Goal: Task Accomplishment & Management: Use online tool/utility

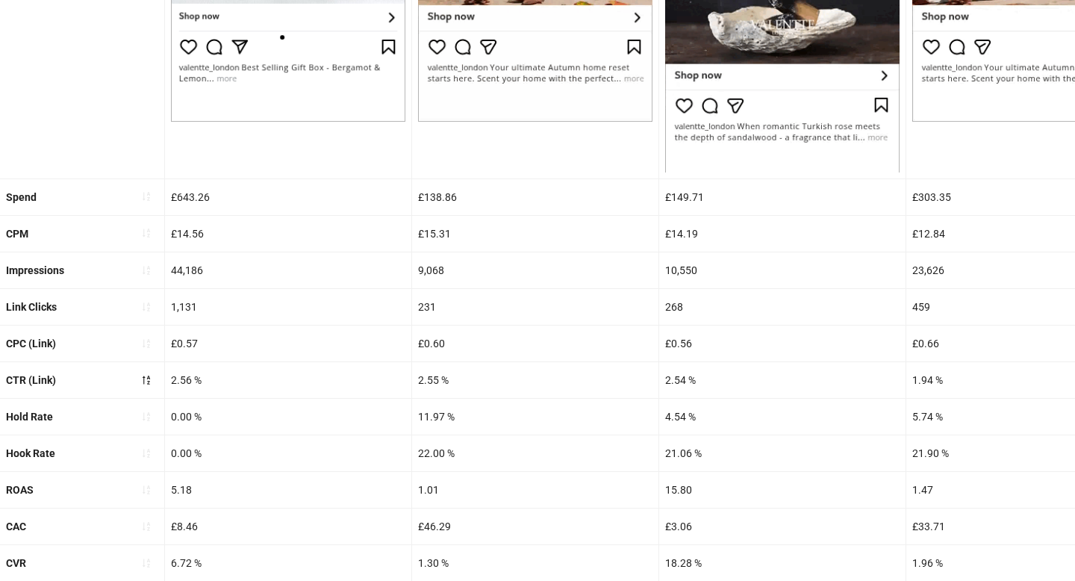
scroll to position [609, 0]
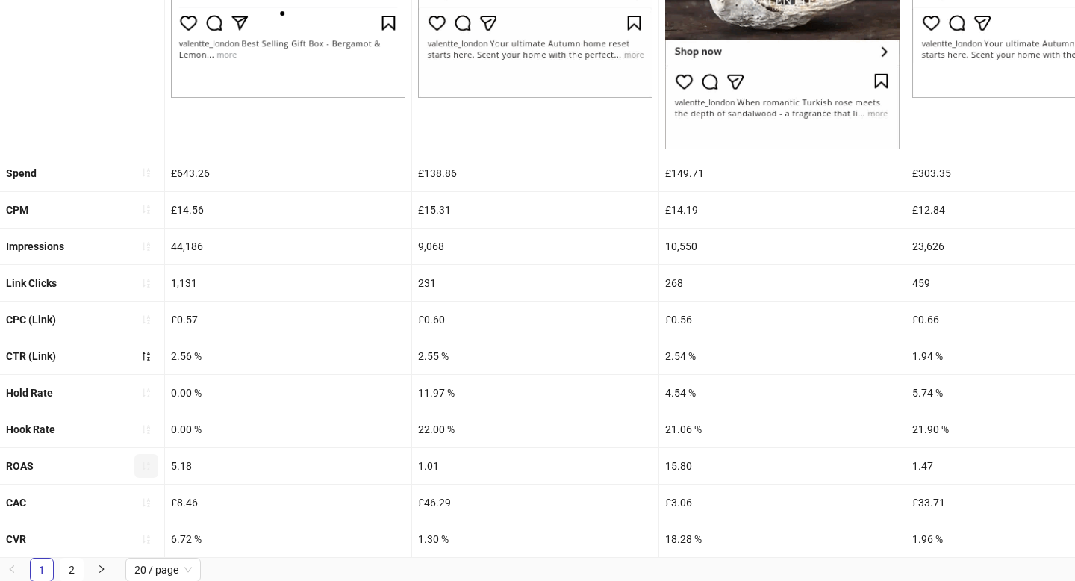
click at [145, 463] on icon "sort-ascending" at bounding box center [146, 465] width 10 height 10
click at [145, 463] on icon "loading" at bounding box center [146, 466] width 13 height 13
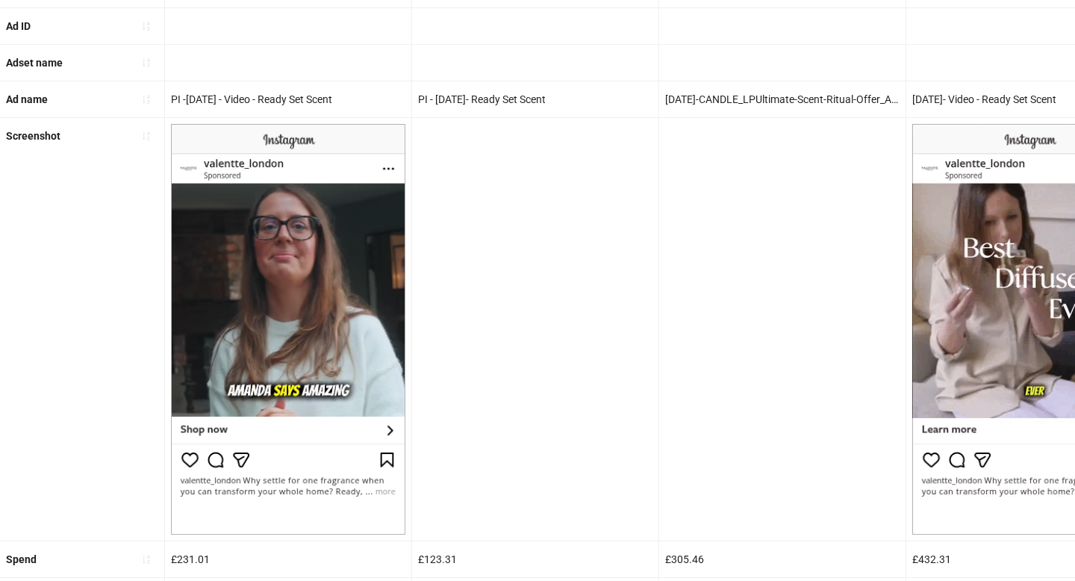
scroll to position [559, 0]
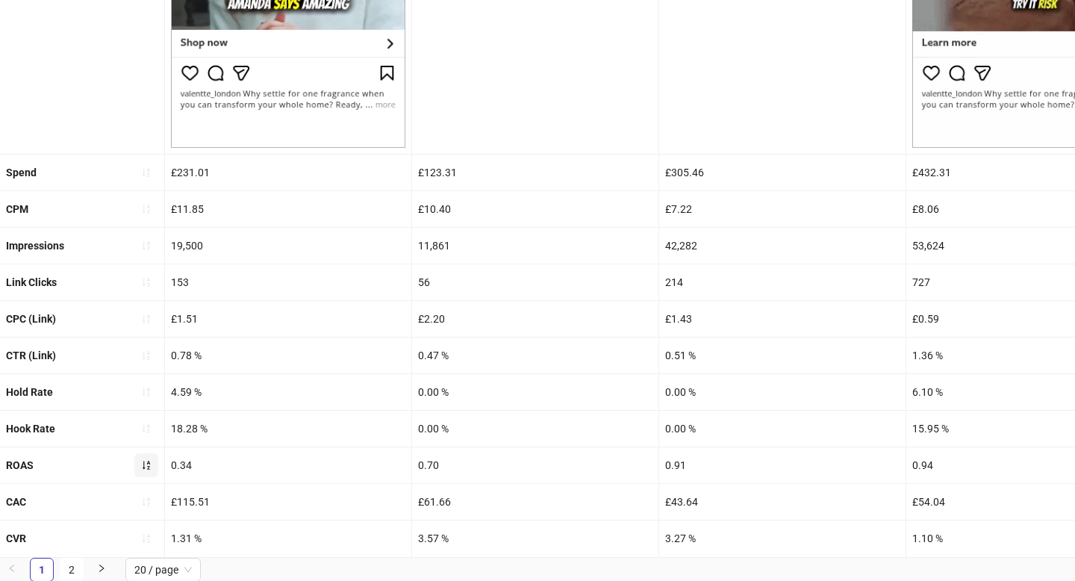
click at [152, 466] on button "button" at bounding box center [146, 465] width 24 height 24
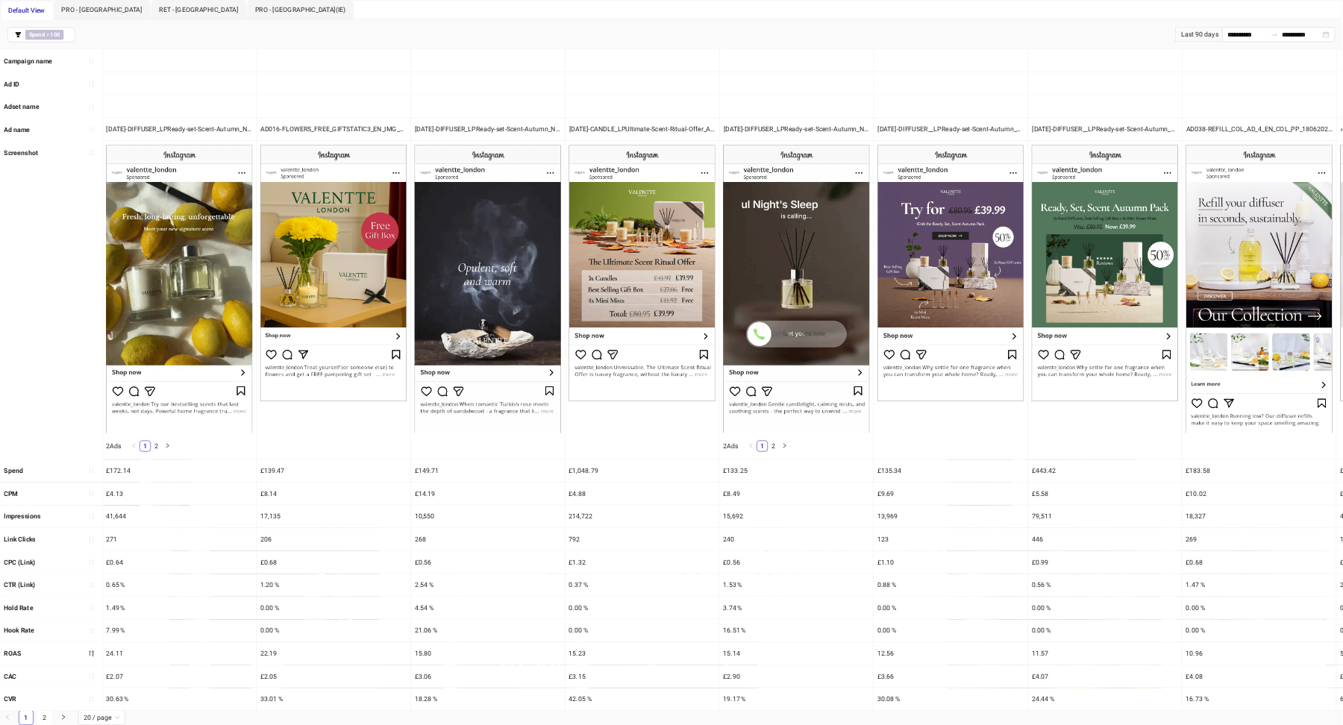
scroll to position [0, 0]
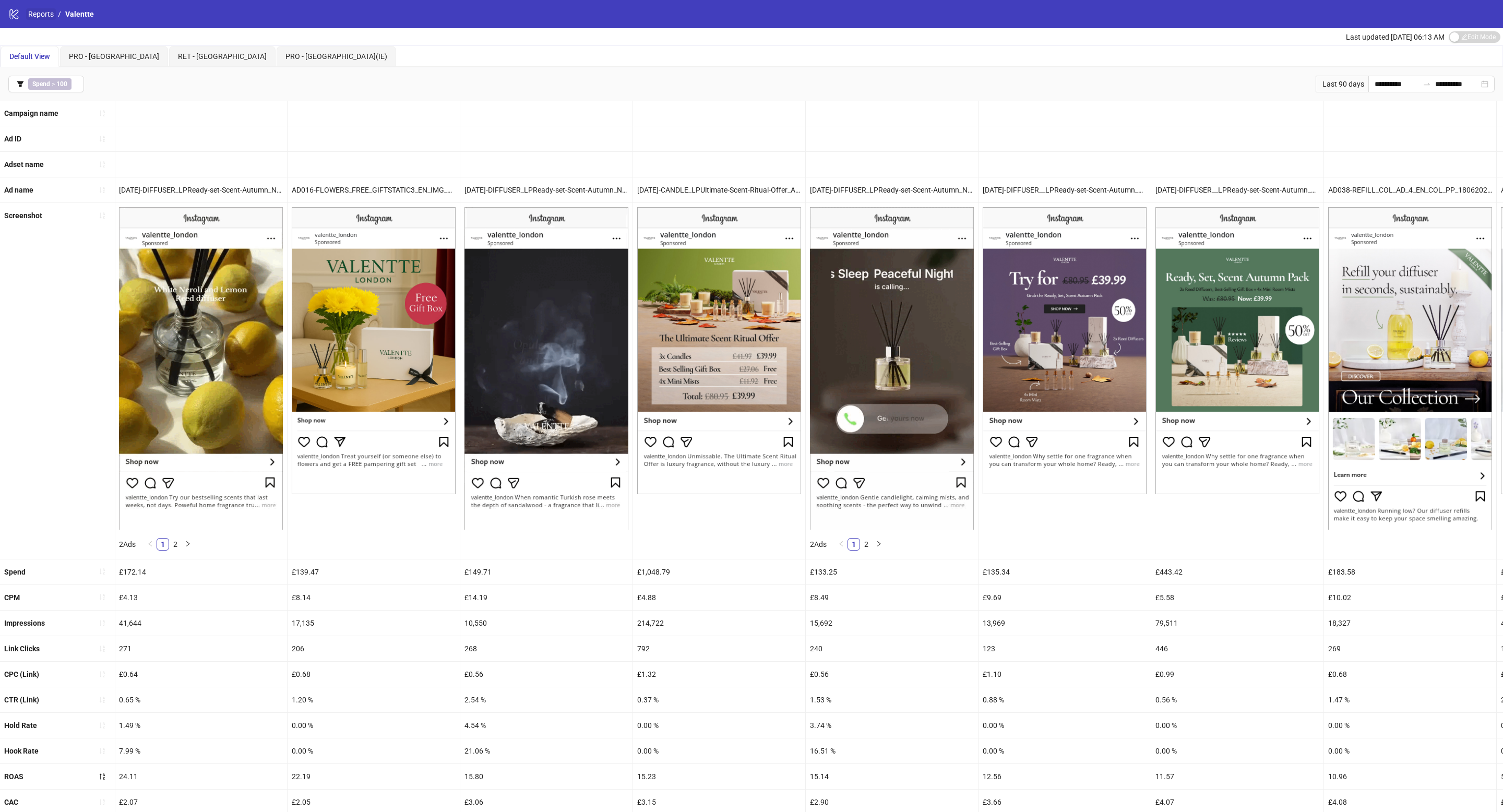
click at [41, 20] on link "Reports" at bounding box center [41, 14] width 30 height 11
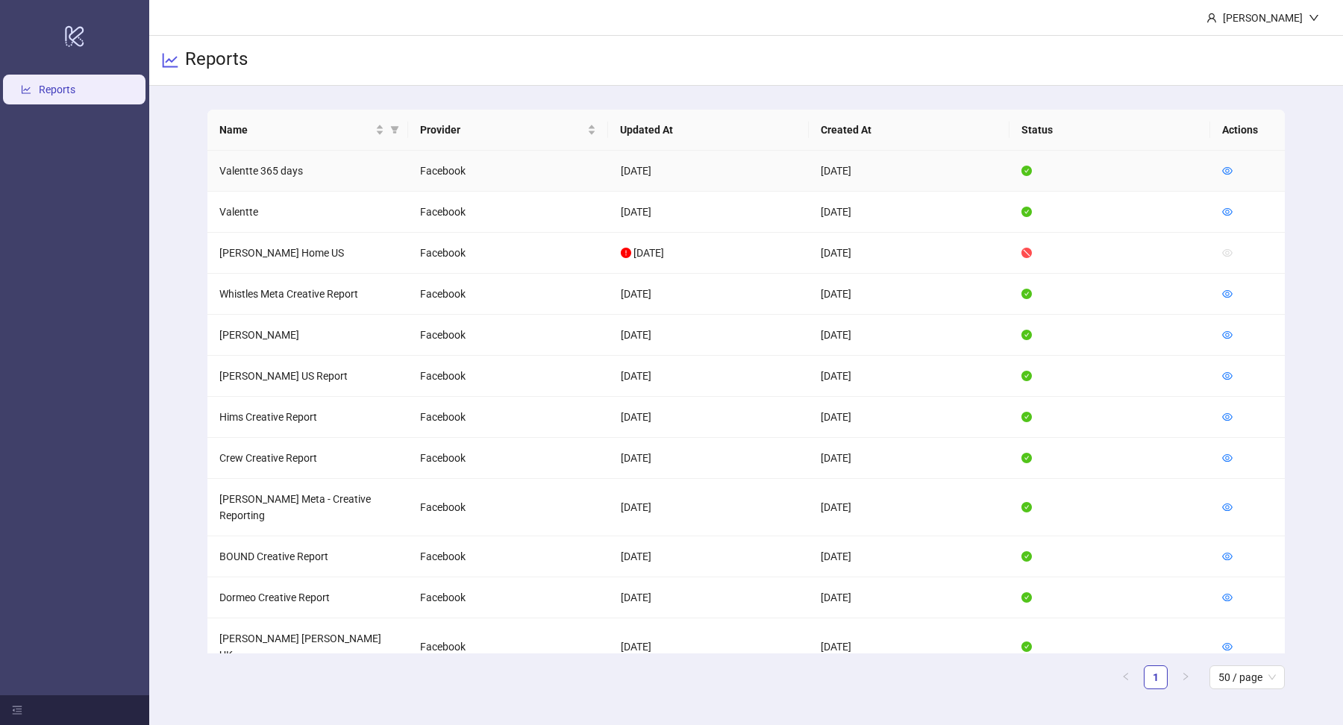
click at [1074, 170] on td at bounding box center [1248, 171] width 75 height 41
click at [1074, 170] on icon "eye" at bounding box center [1228, 170] width 10 height 7
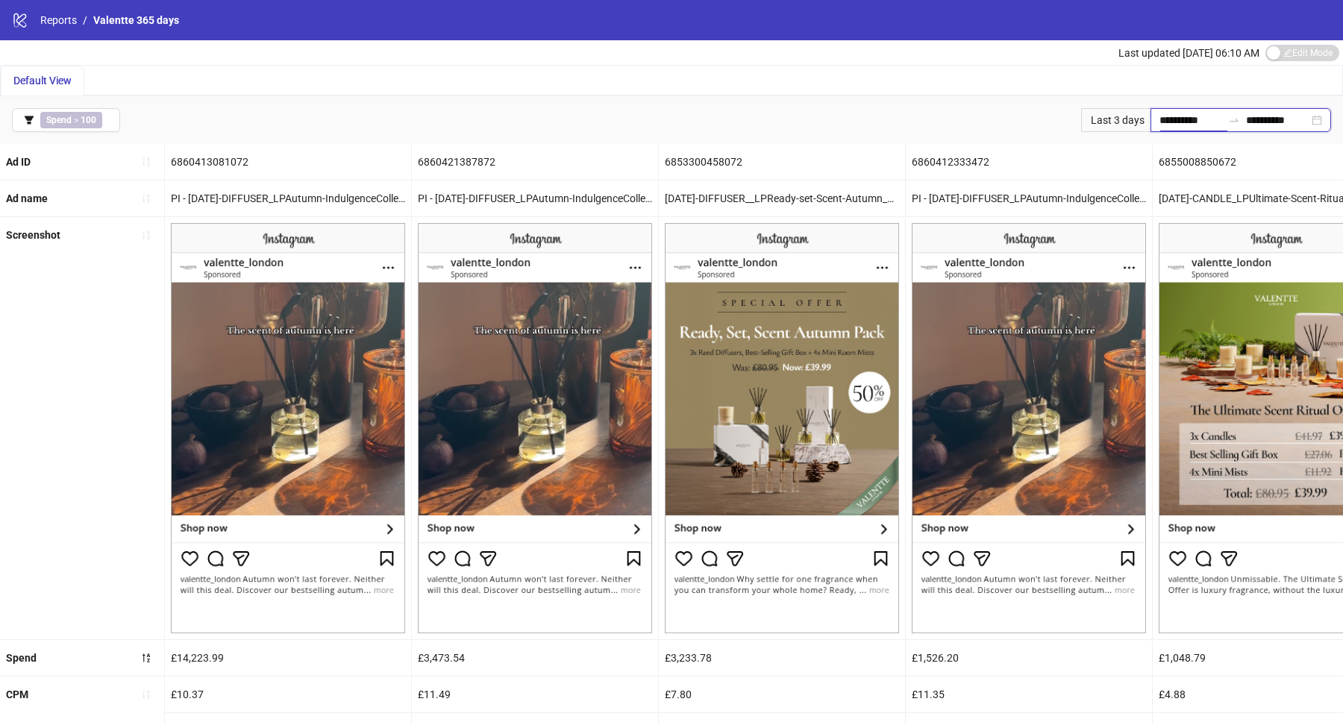
click at [1074, 121] on input "**********" at bounding box center [1191, 120] width 63 height 16
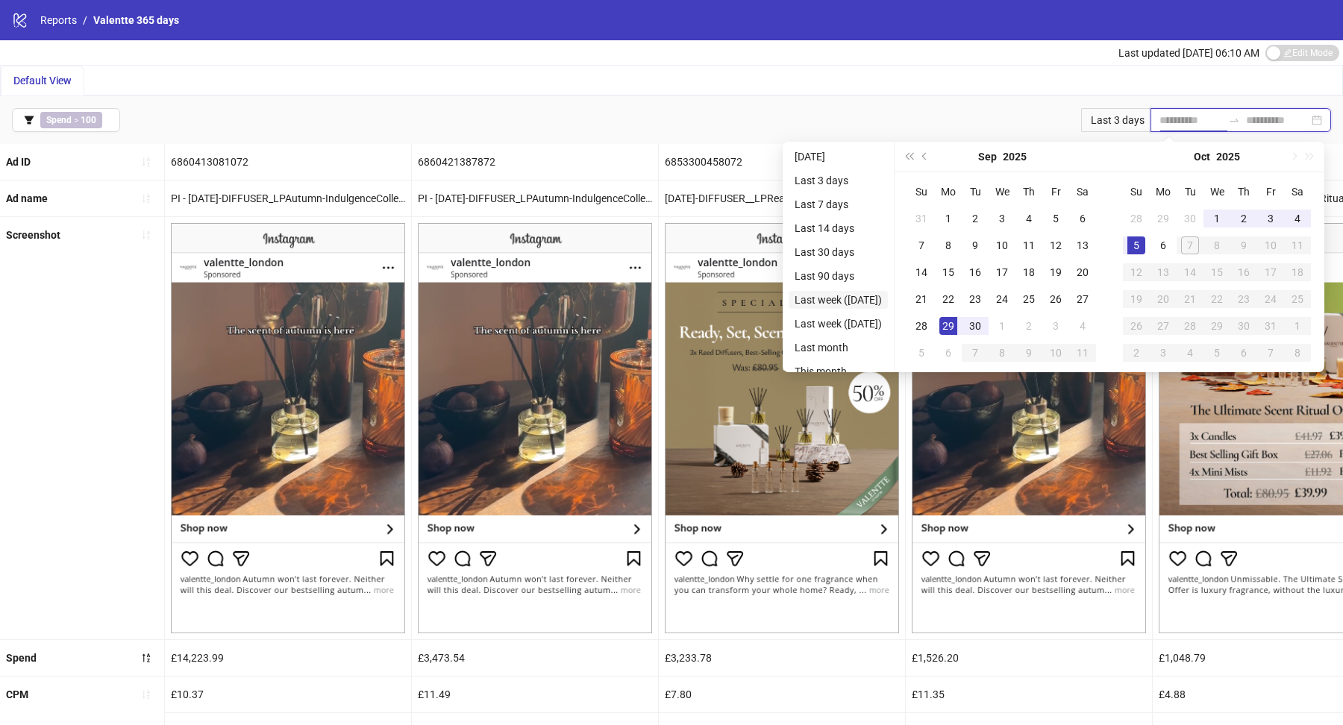
type input "**********"
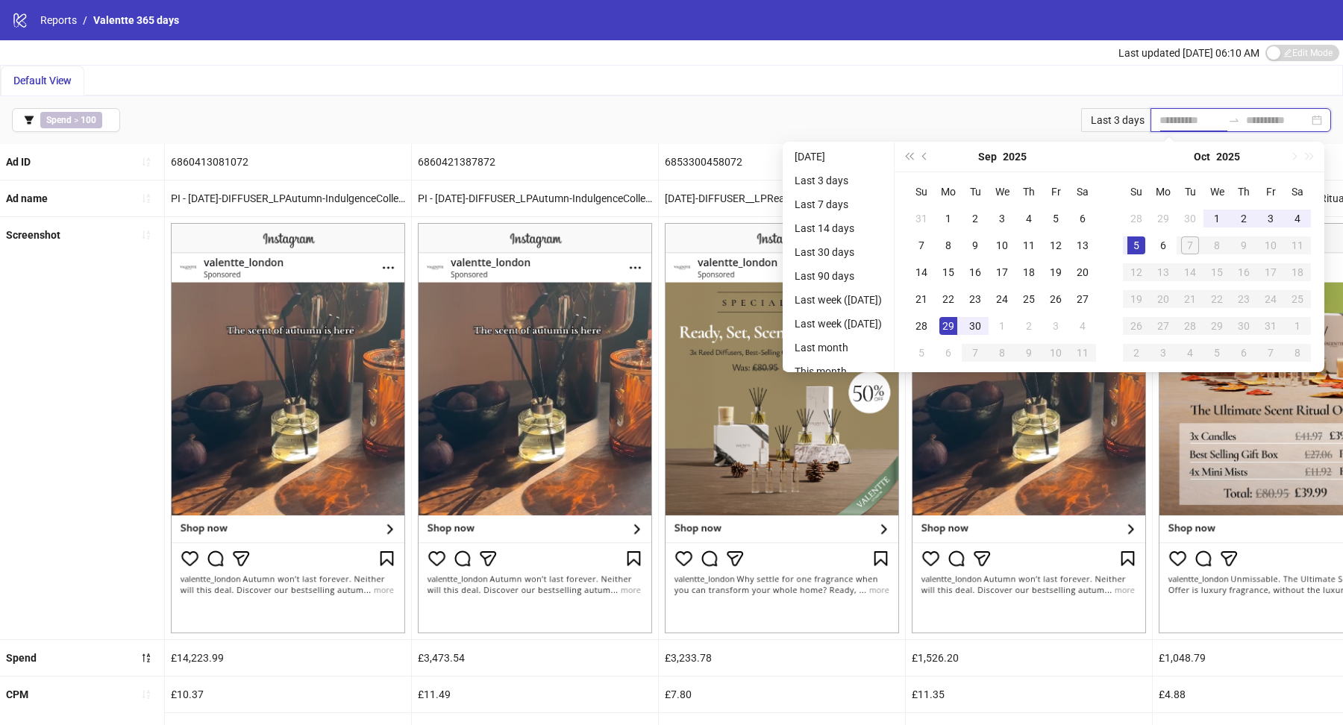
type input "**********"
click at [824, 283] on li "Last 90 days" at bounding box center [838, 276] width 99 height 18
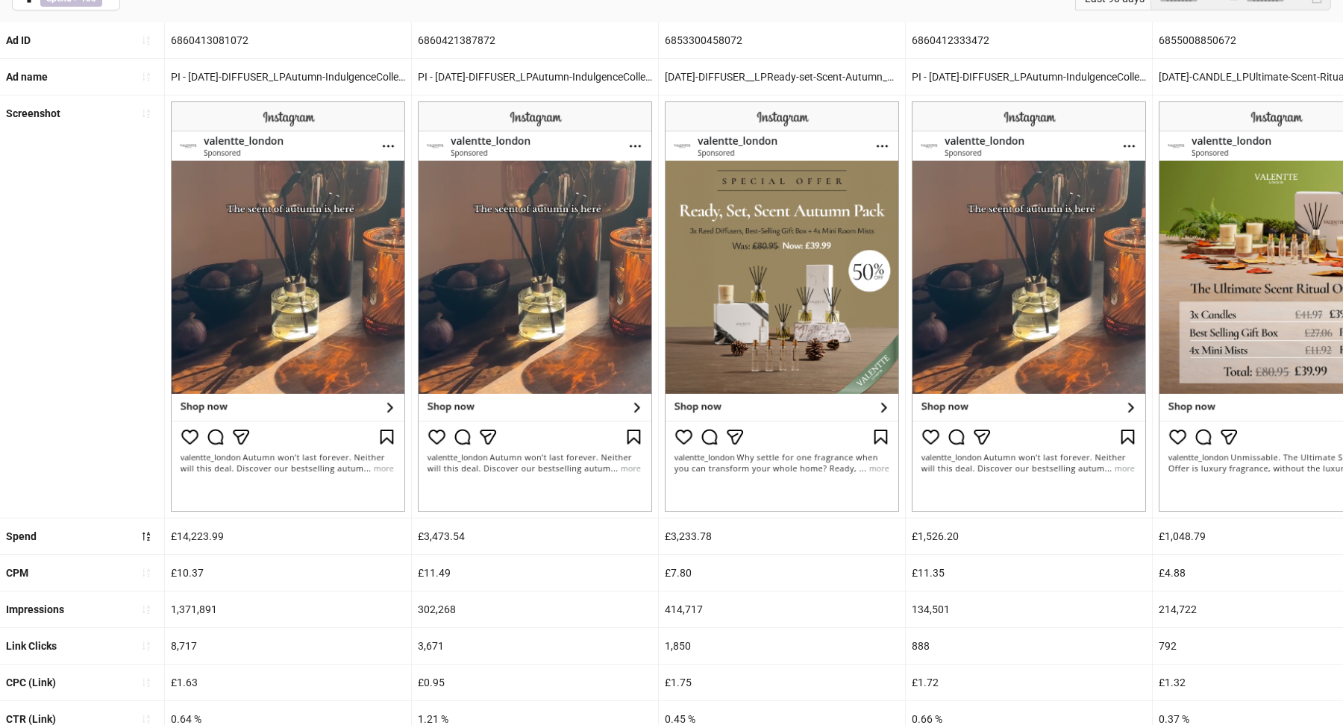
scroll to position [134, 0]
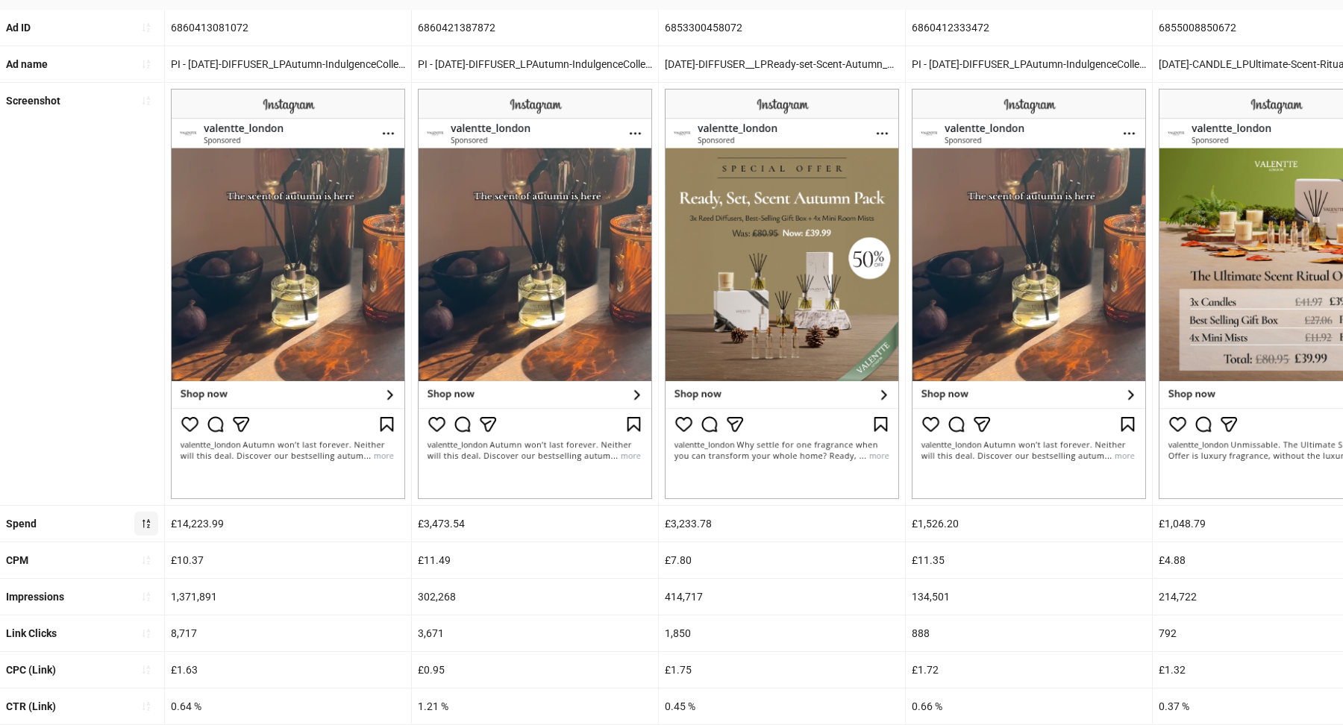
click at [143, 523] on icon "sort-descending" at bounding box center [146, 523] width 7 height 9
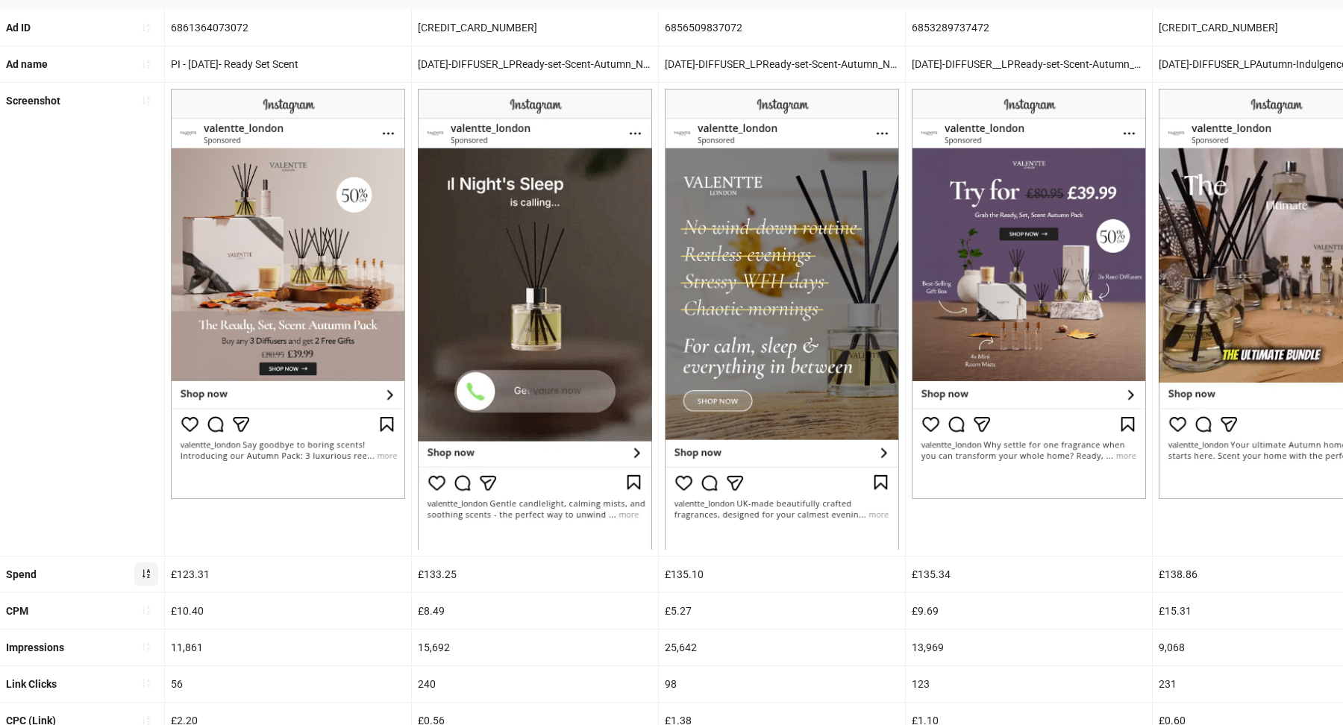
click at [147, 579] on button "button" at bounding box center [146, 575] width 24 height 24
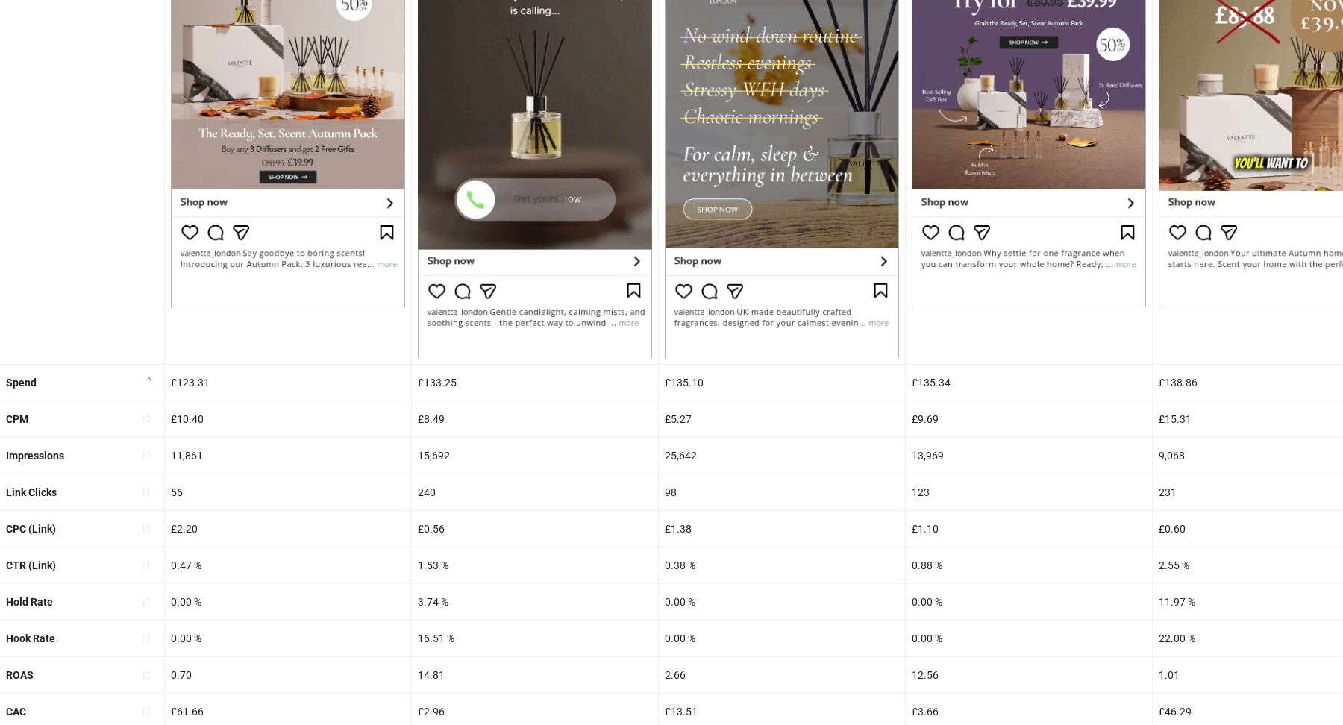
scroll to position [354, 0]
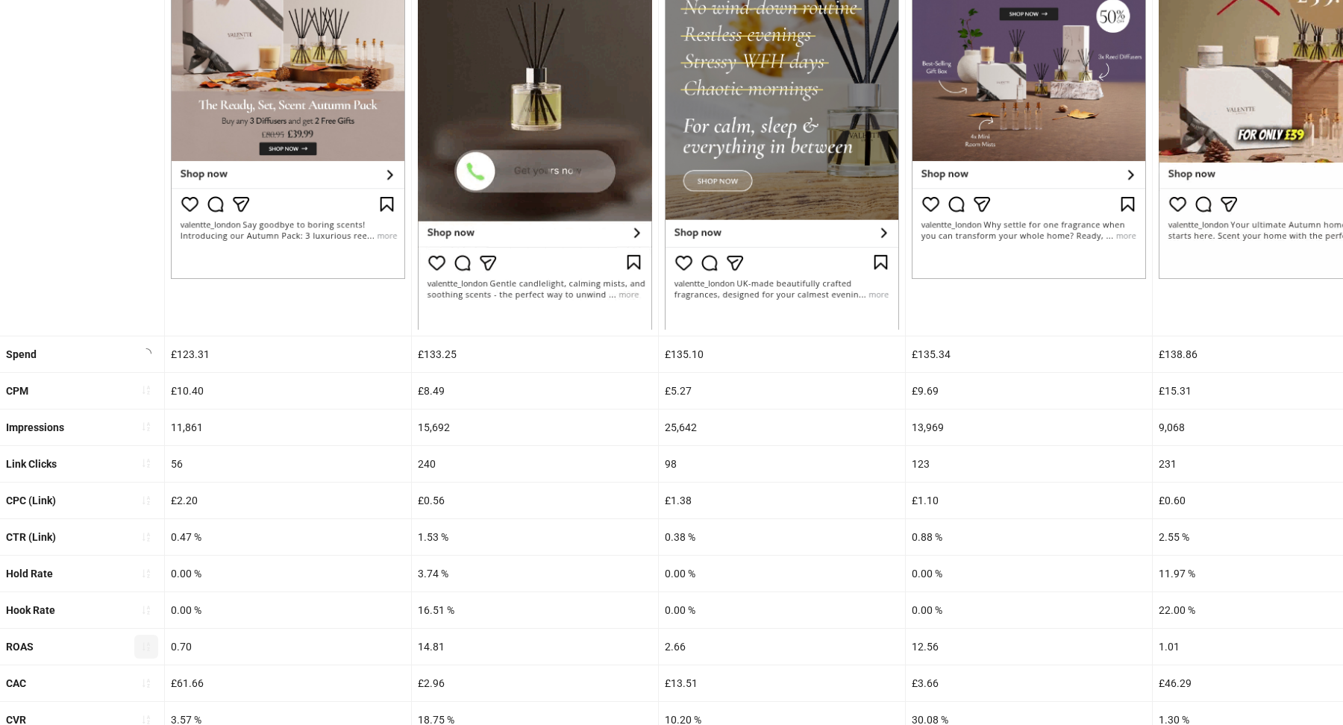
click at [148, 580] on icon "sort-ascending" at bounding box center [146, 647] width 10 height 10
click at [148, 580] on span "button" at bounding box center [146, 647] width 10 height 12
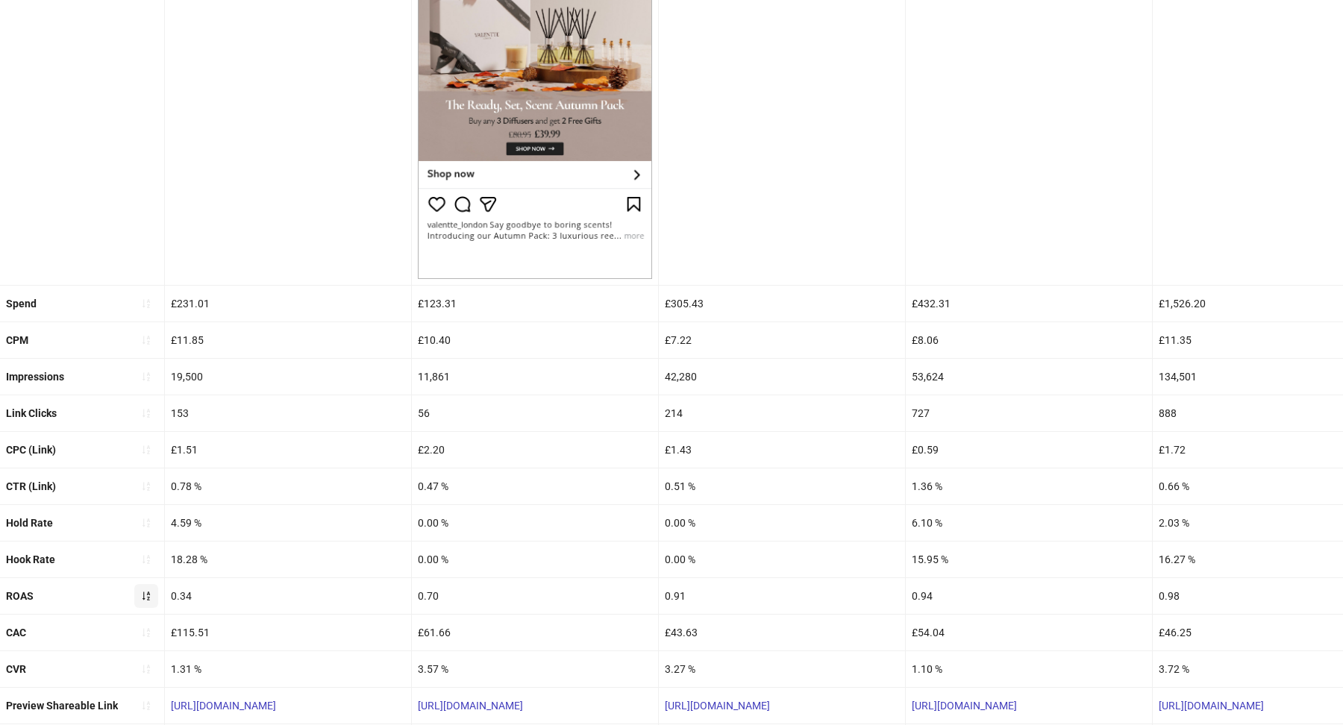
click at [148, 580] on icon "sort-ascending" at bounding box center [146, 596] width 10 height 10
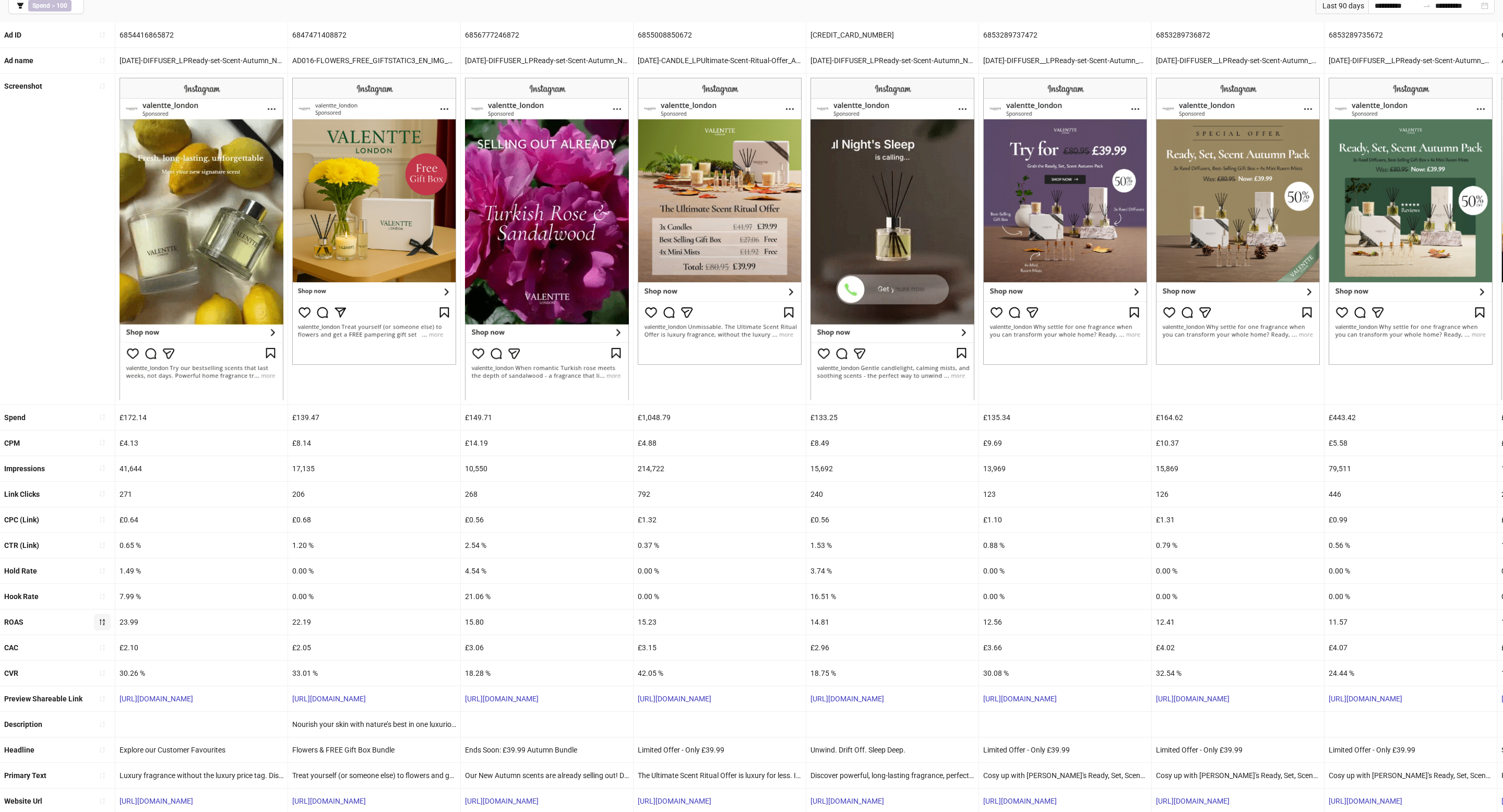
scroll to position [0, 0]
